Goal: Find specific page/section: Find specific page/section

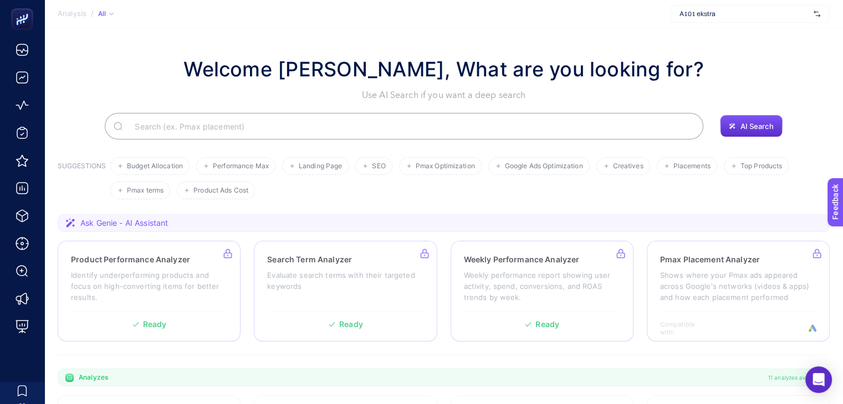
click at [683, 7] on div "A101 ekstra" at bounding box center [750, 14] width 160 height 18
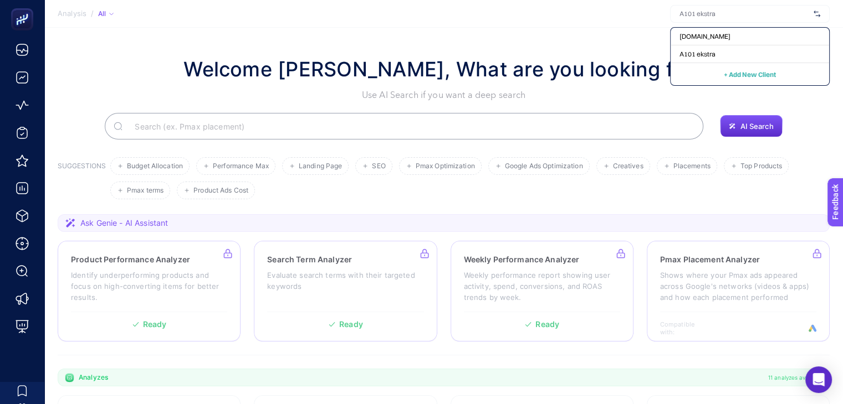
click at [687, 14] on input "text" at bounding box center [744, 13] width 130 height 9
click at [697, 49] on div "A101 ekstra" at bounding box center [749, 54] width 158 height 18
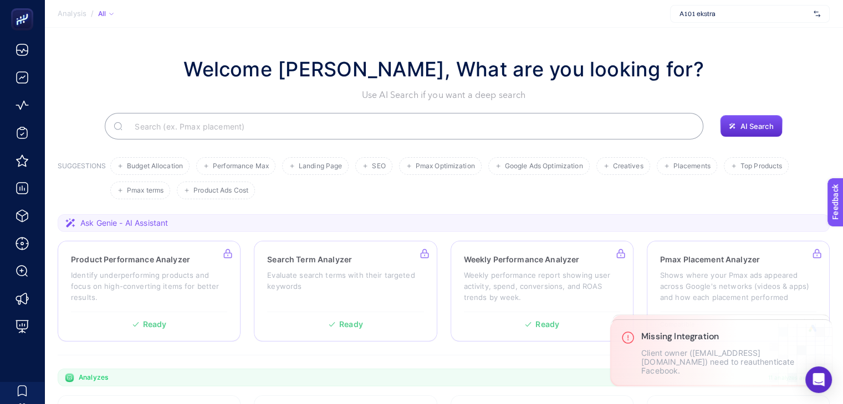
click at [694, 9] on span "A101 ekstra" at bounding box center [744, 13] width 130 height 9
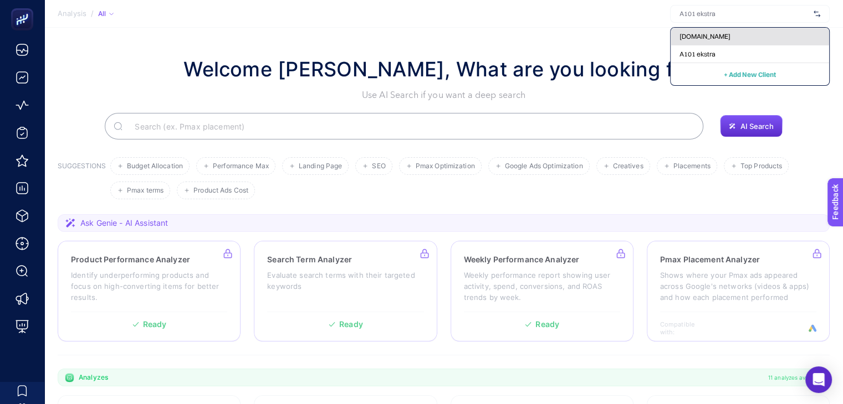
click at [726, 33] on span "[DOMAIN_NAME]" at bounding box center [704, 36] width 51 height 9
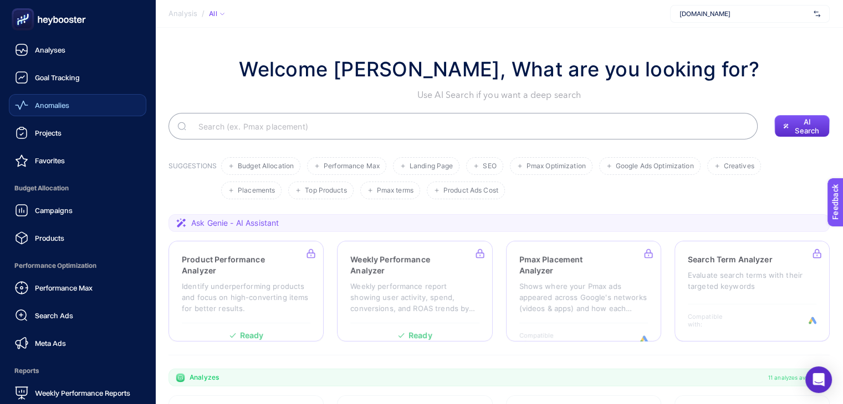
click at [63, 107] on span "Anomalies" at bounding box center [52, 105] width 34 height 9
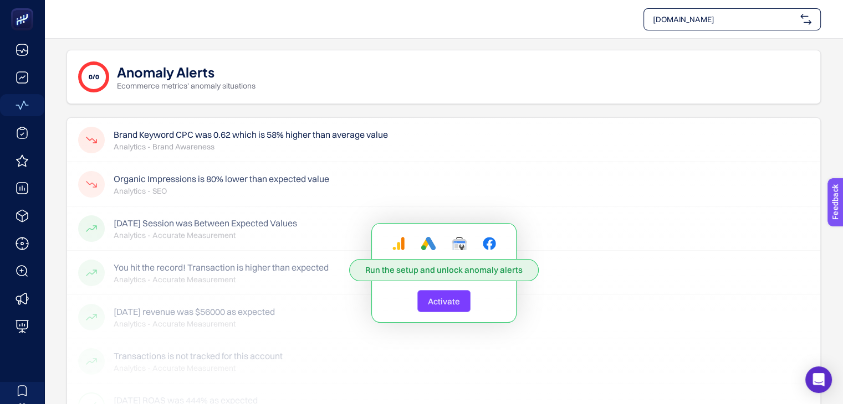
click at [653, 23] on span "[DOMAIN_NAME]" at bounding box center [724, 19] width 143 height 11
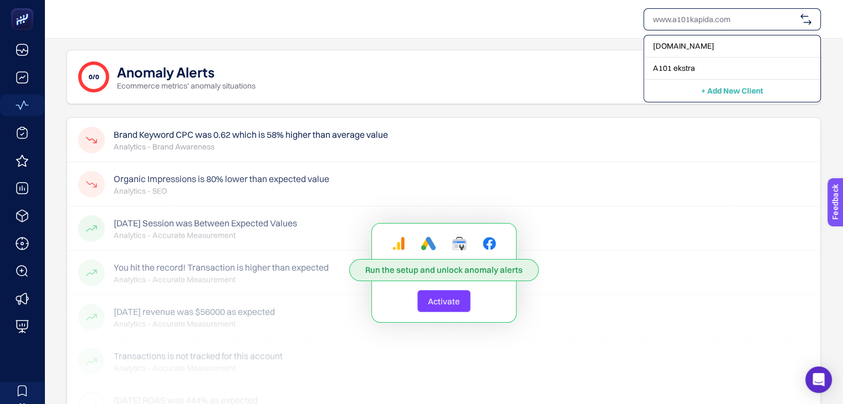
click at [687, 63] on span "A101 ekstra" at bounding box center [674, 68] width 42 height 11
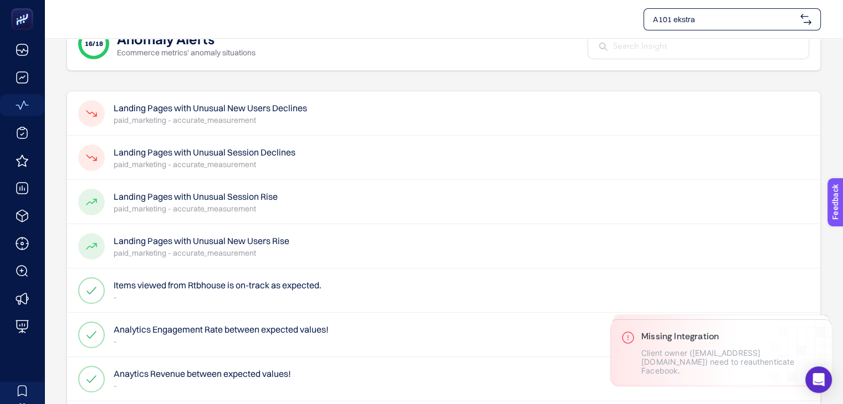
scroll to position [34, 0]
click at [237, 112] on h4 "Landing Pages with Unusual New Users Declines" at bounding box center [210, 107] width 193 height 13
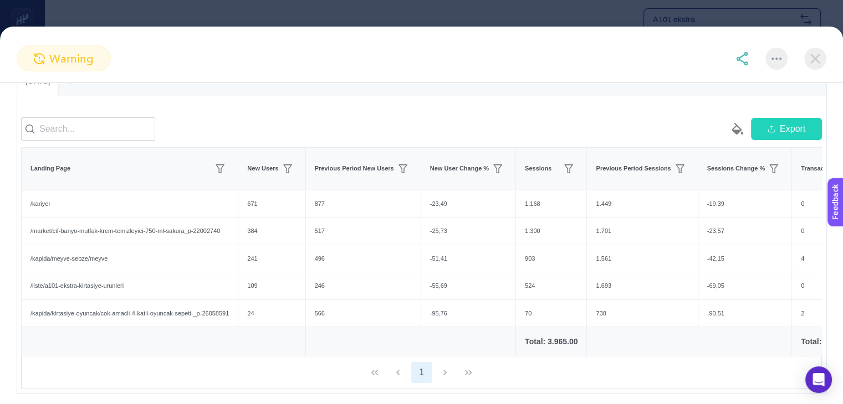
scroll to position [0, 0]
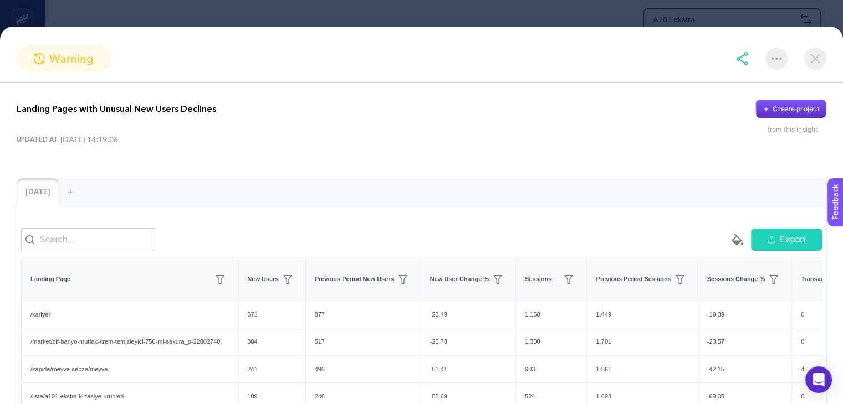
click at [816, 60] on img at bounding box center [815, 59] width 22 height 22
